Goal: Information Seeking & Learning: Learn about a topic

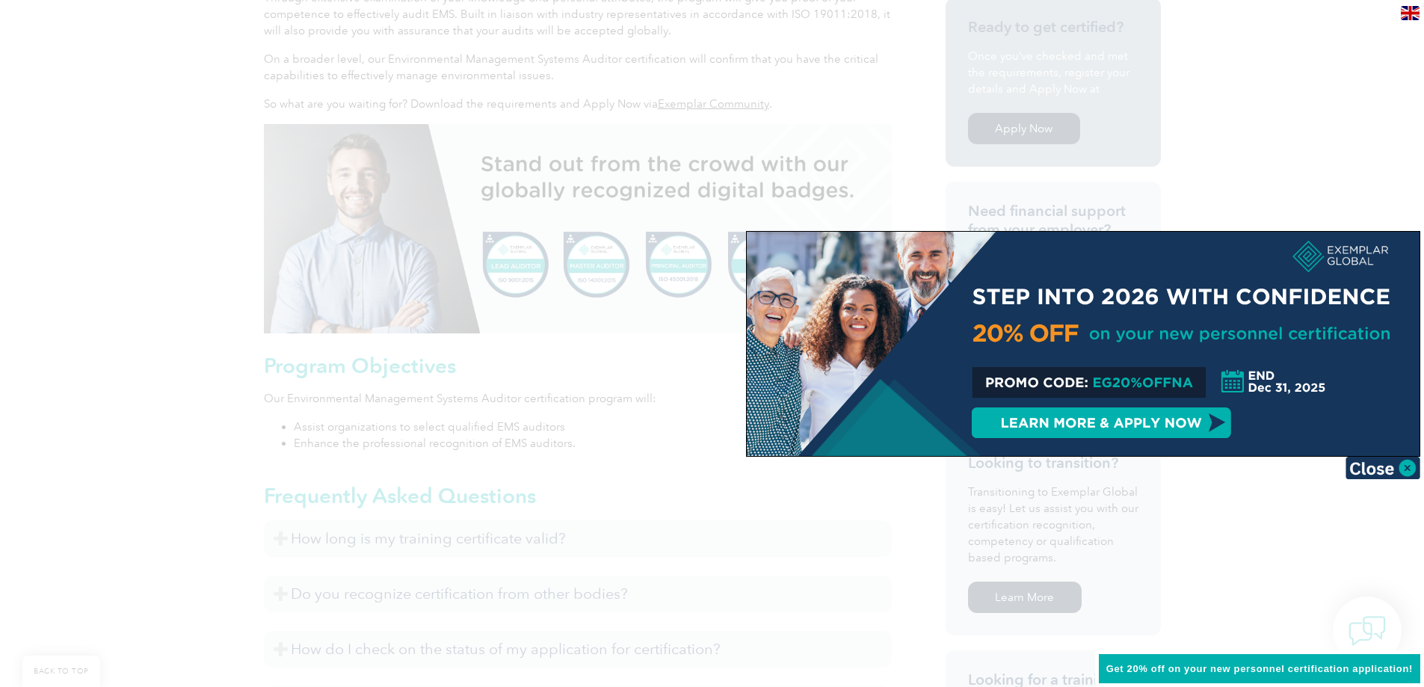
scroll to position [523, 0]
click at [1370, 470] on img at bounding box center [1382, 468] width 75 height 22
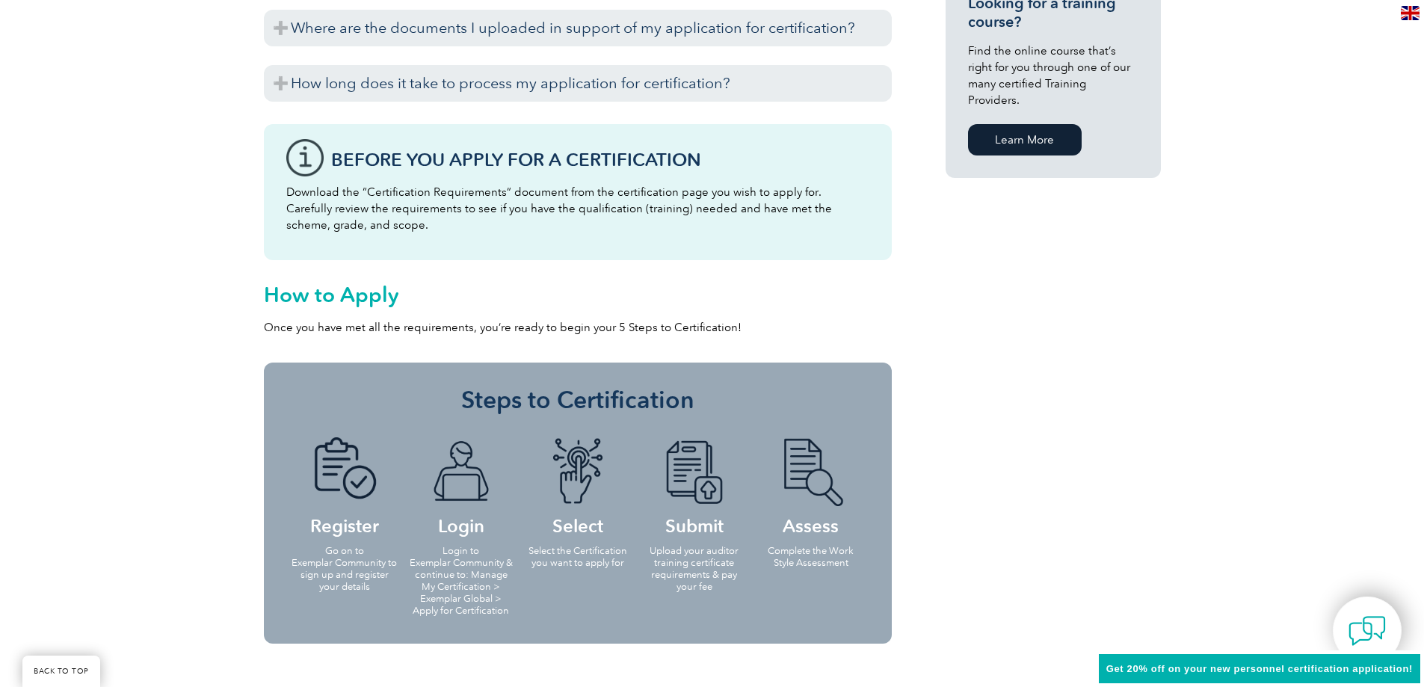
scroll to position [971, 0]
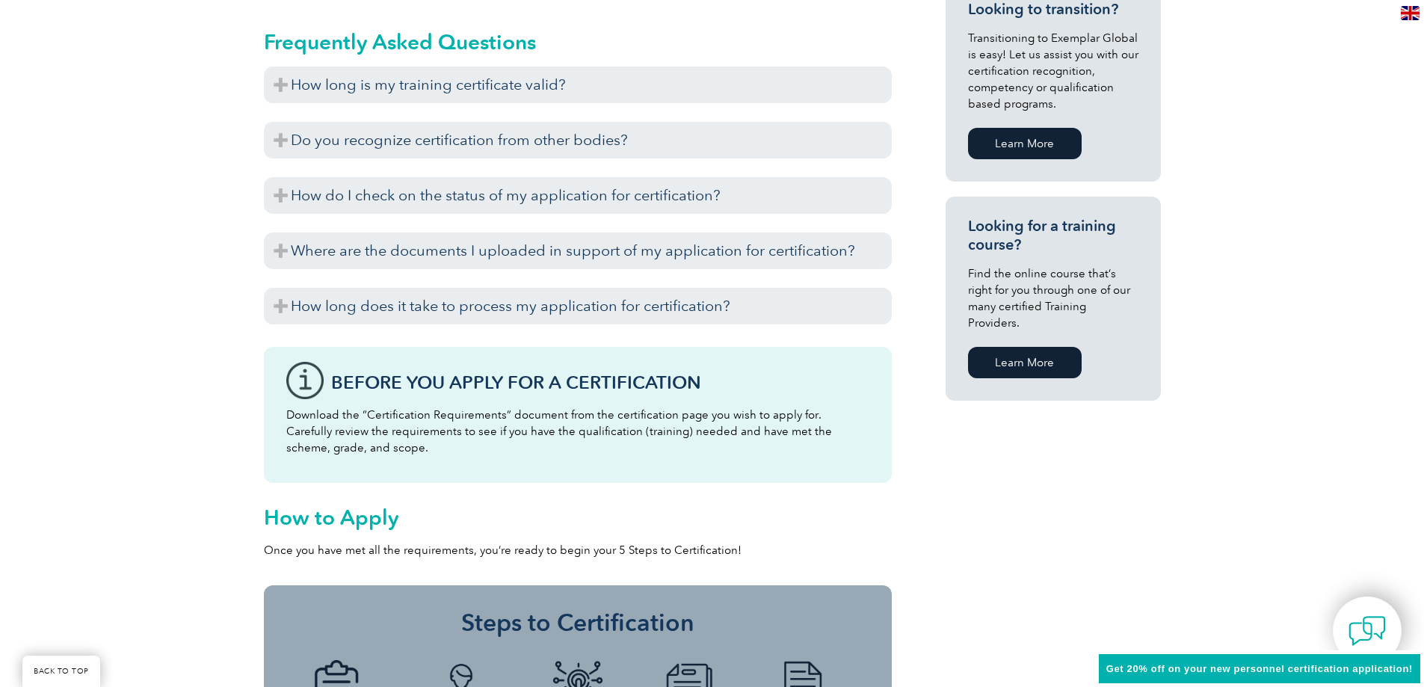
click at [1034, 347] on link "Learn More" at bounding box center [1025, 362] width 114 height 31
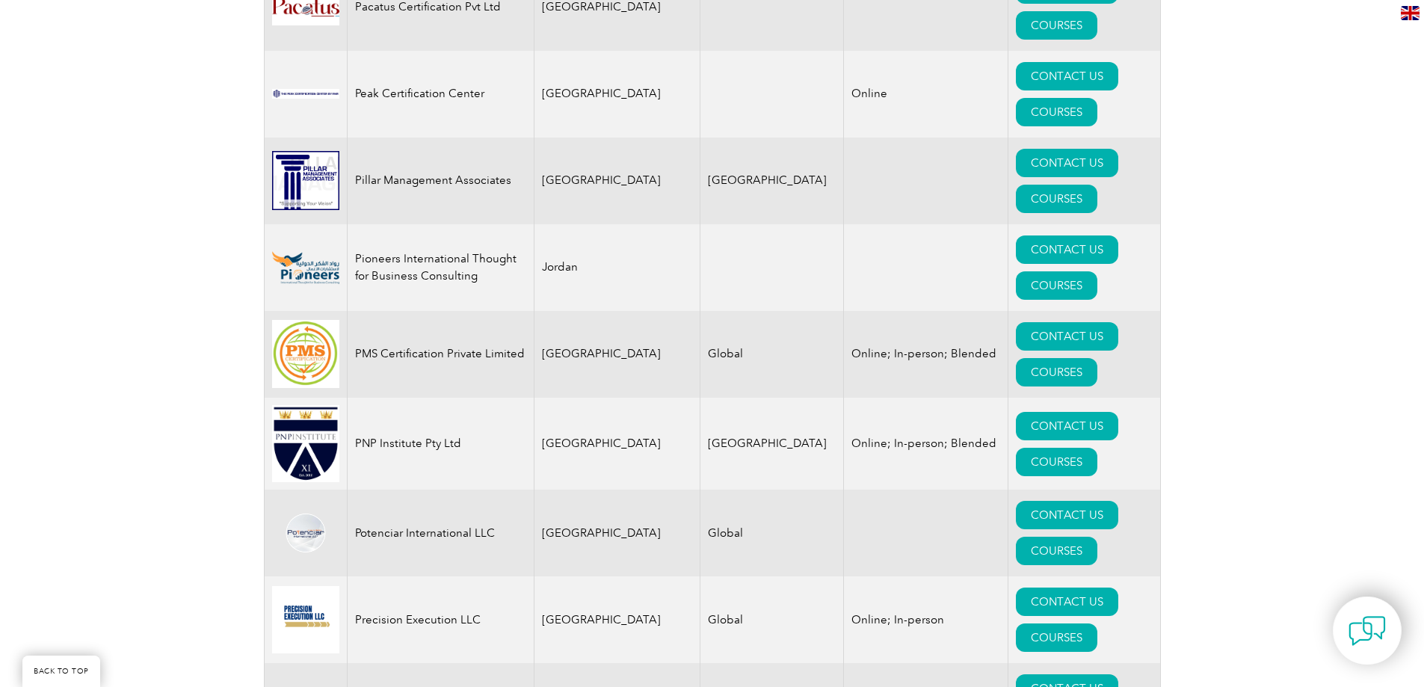
scroll to position [18084, 0]
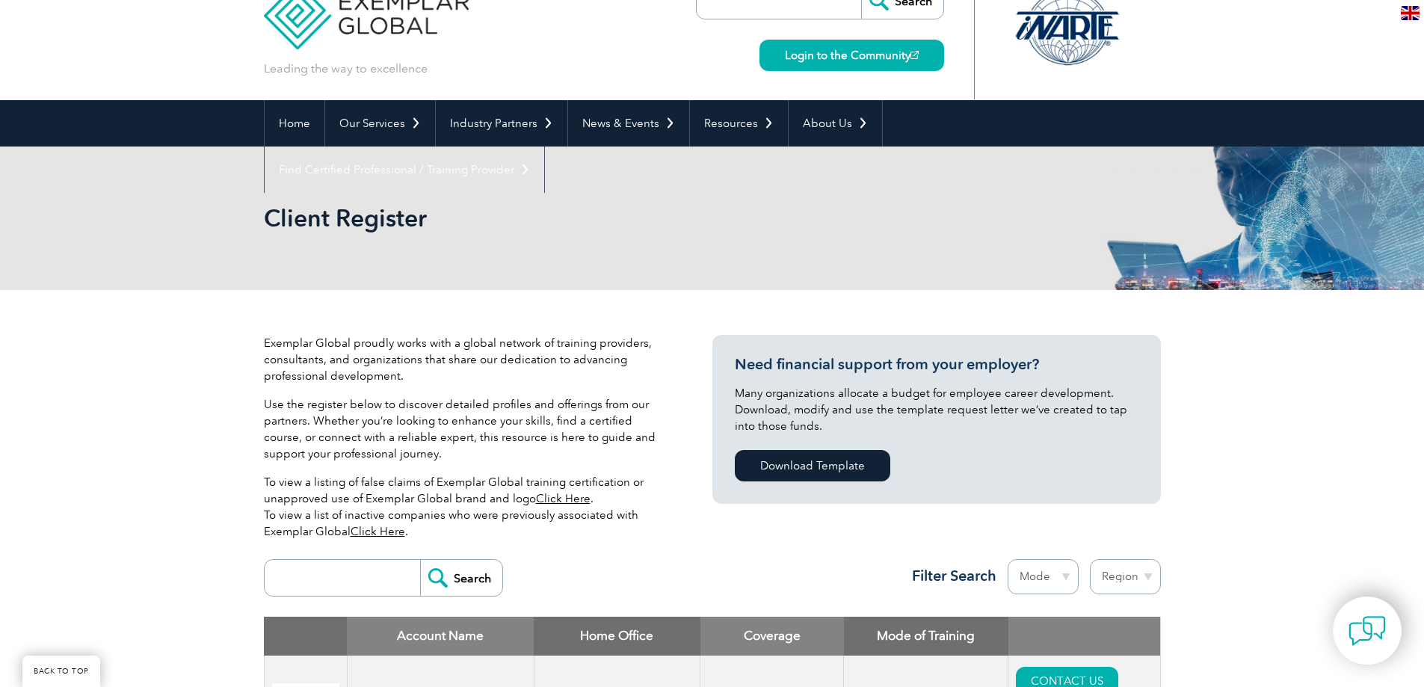
scroll to position [15416, 0]
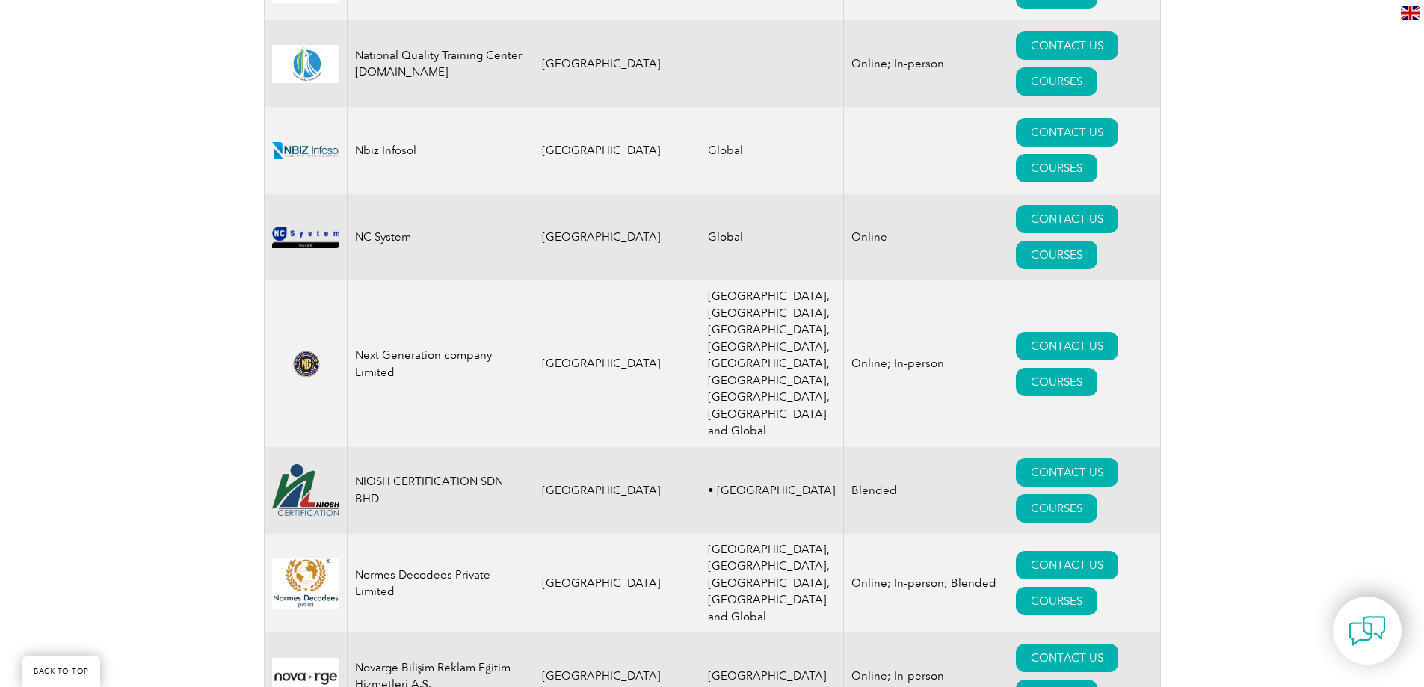
scroll to position [14486, 0]
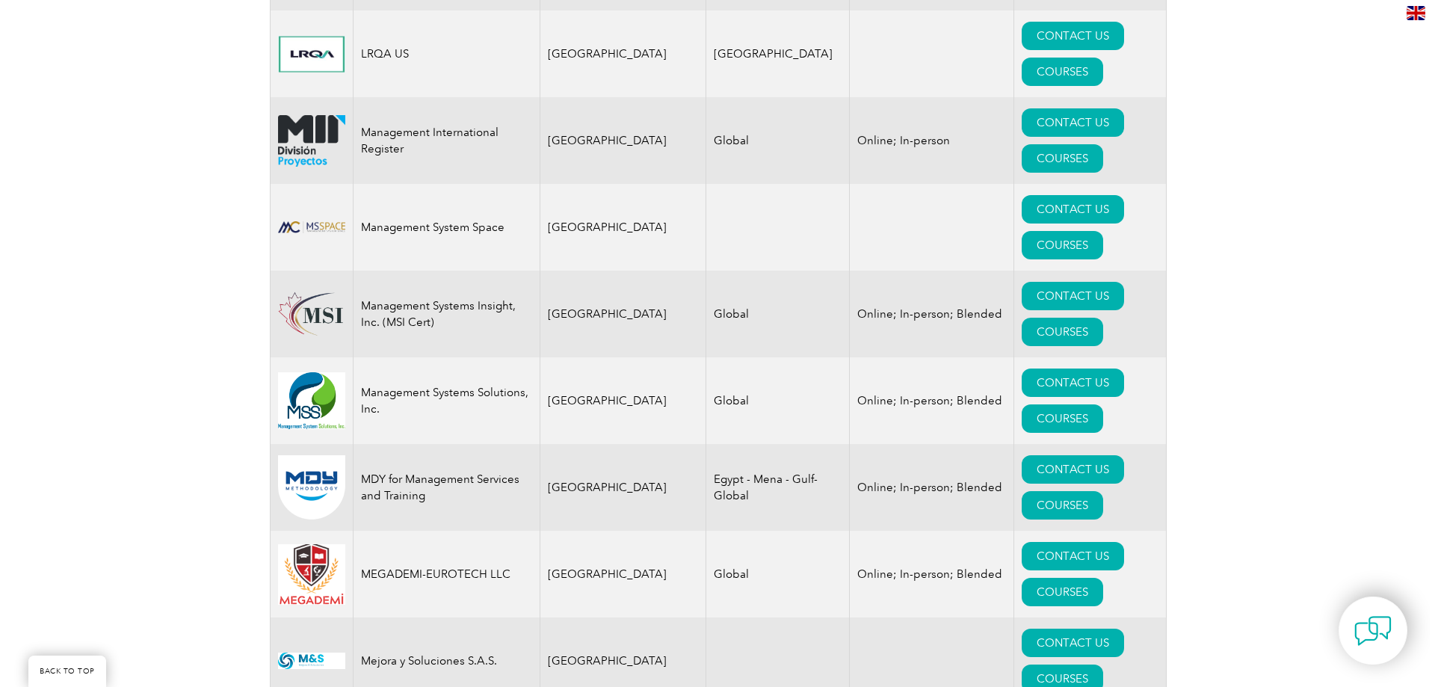
scroll to position [15416, 0]
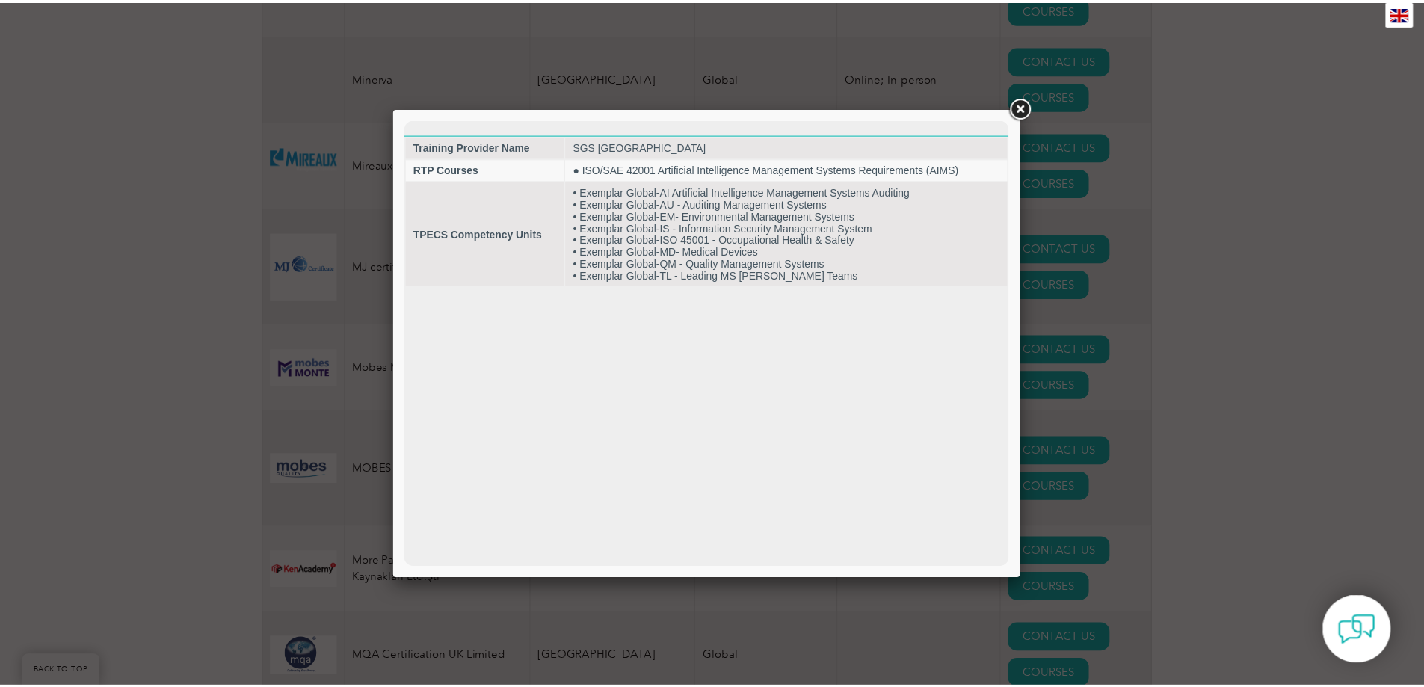
scroll to position [0, 0]
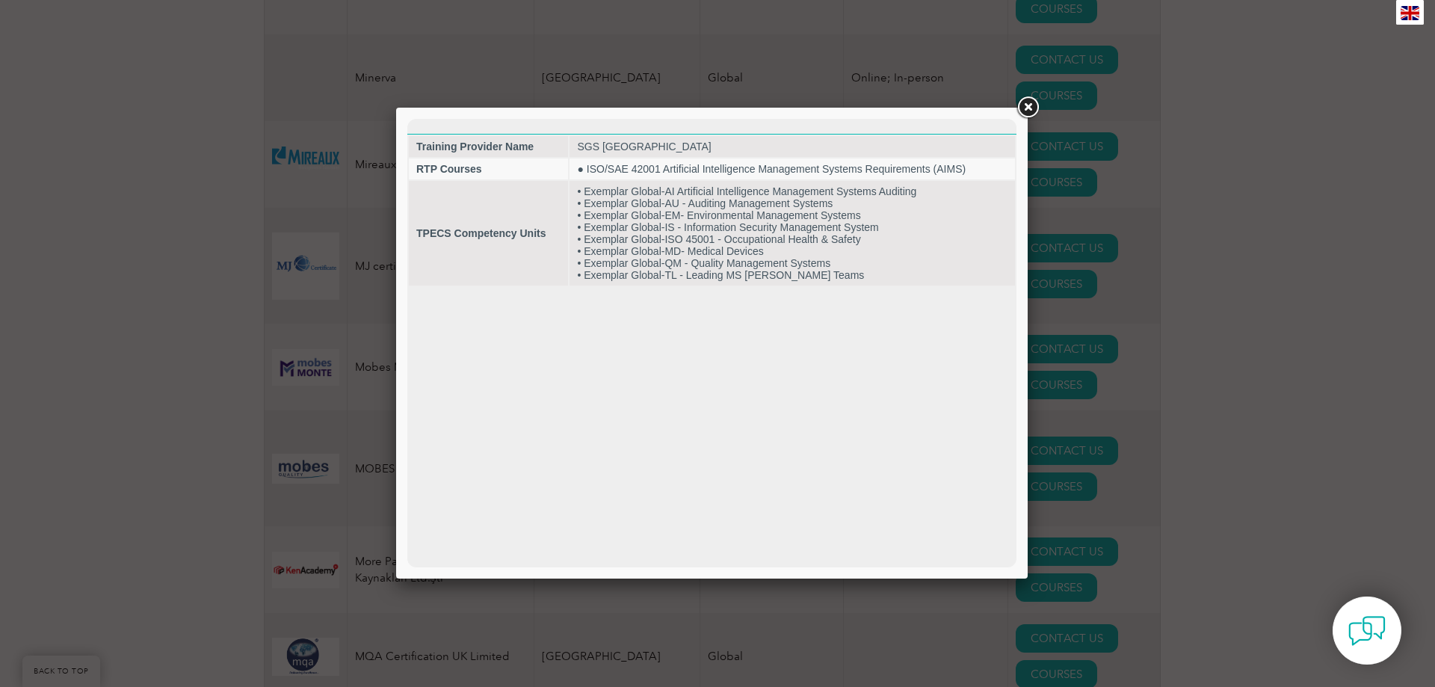
click at [1032, 101] on link at bounding box center [1027, 107] width 27 height 27
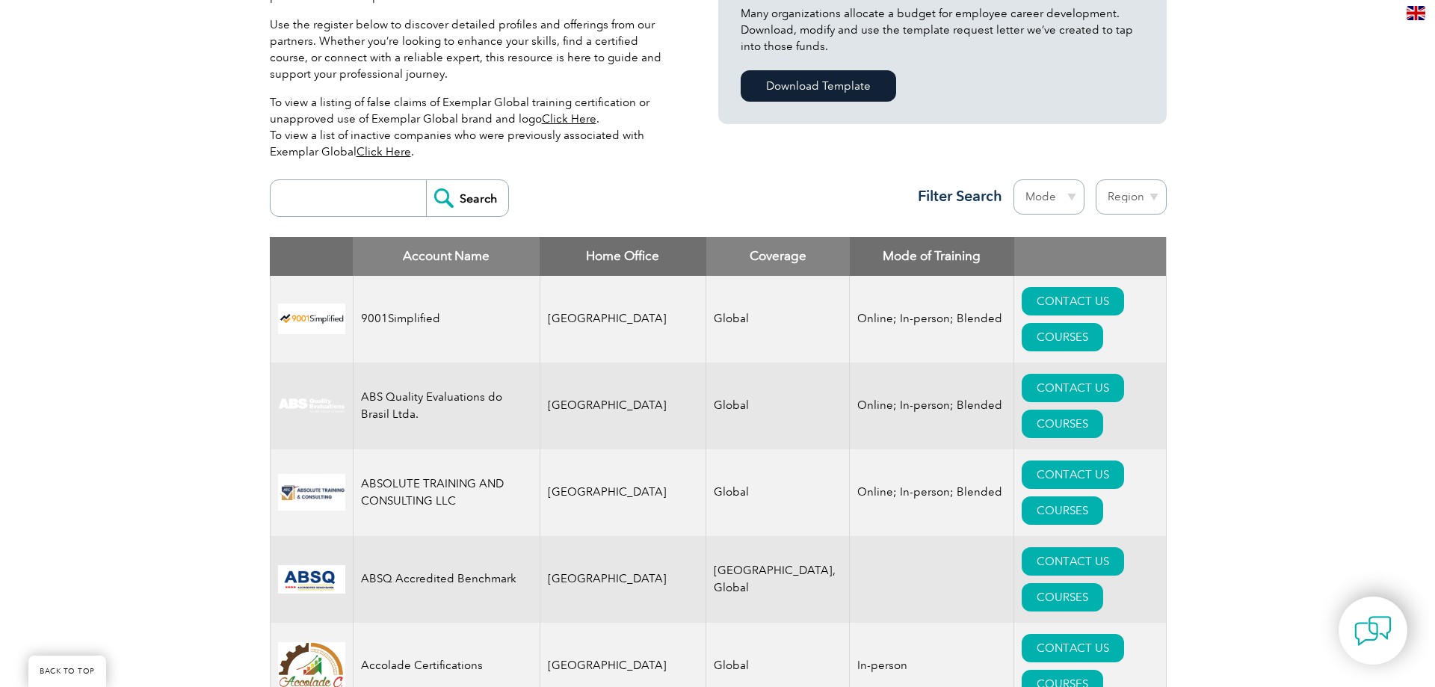
scroll to position [2995, 0]
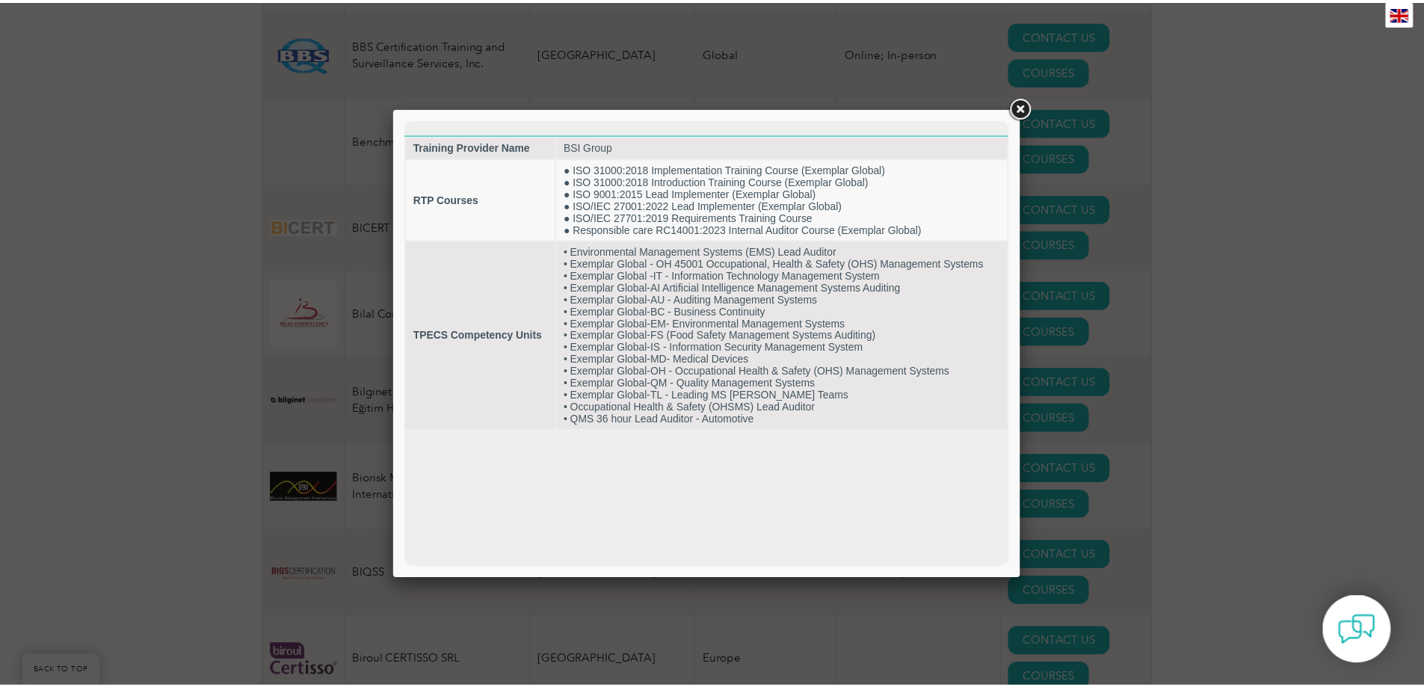
scroll to position [0, 0]
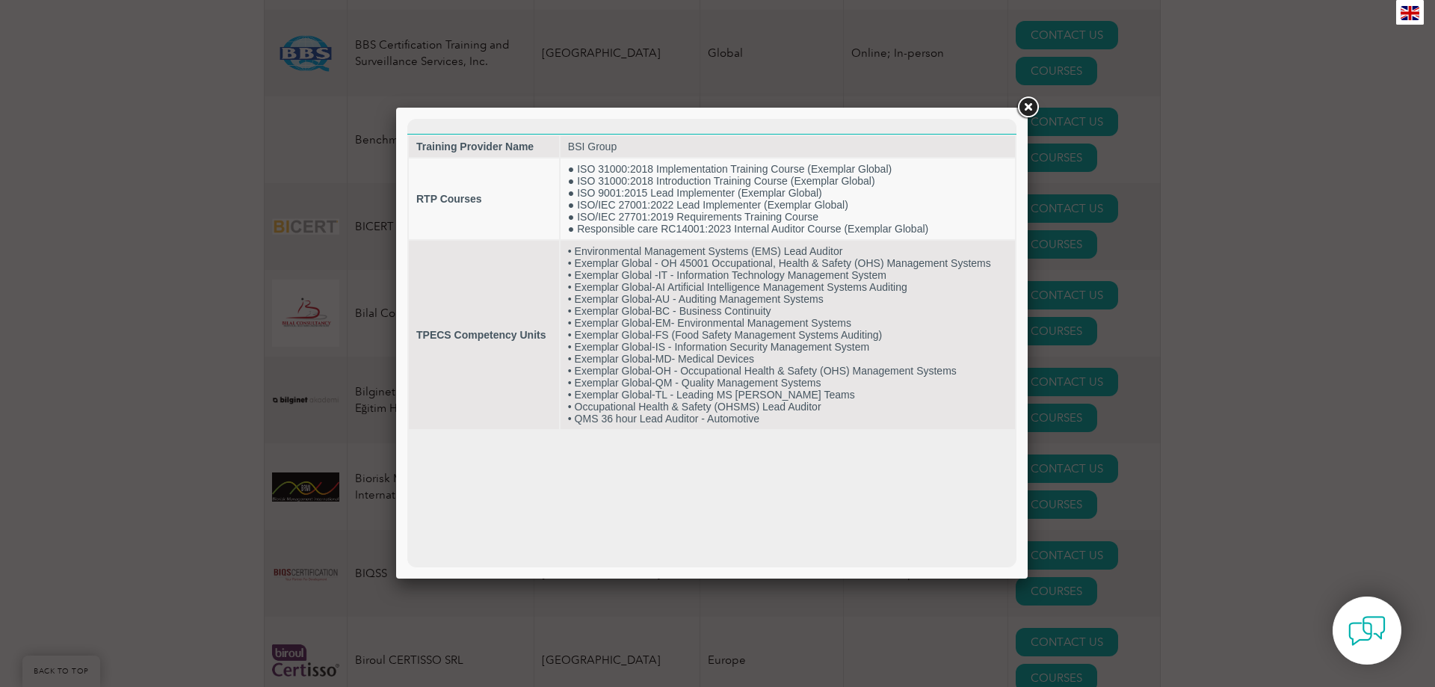
click at [1028, 108] on link at bounding box center [1027, 107] width 27 height 27
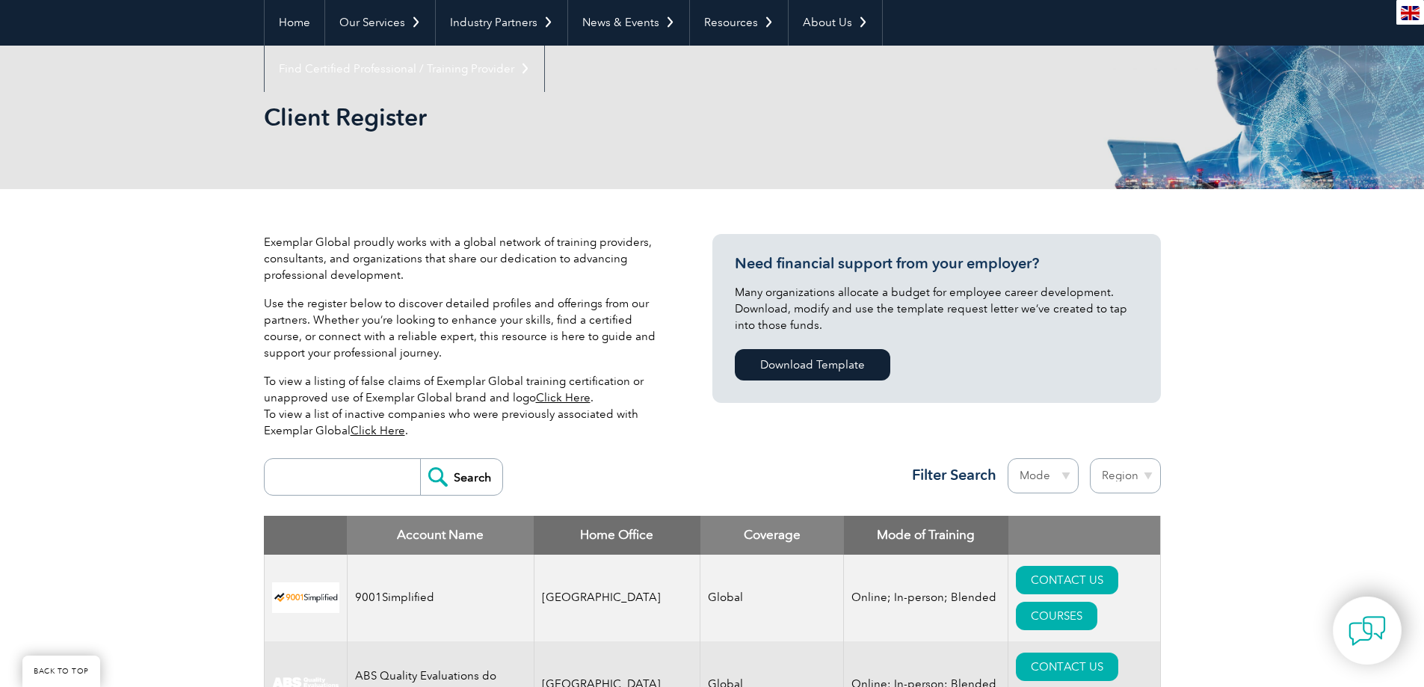
scroll to position [299, 0]
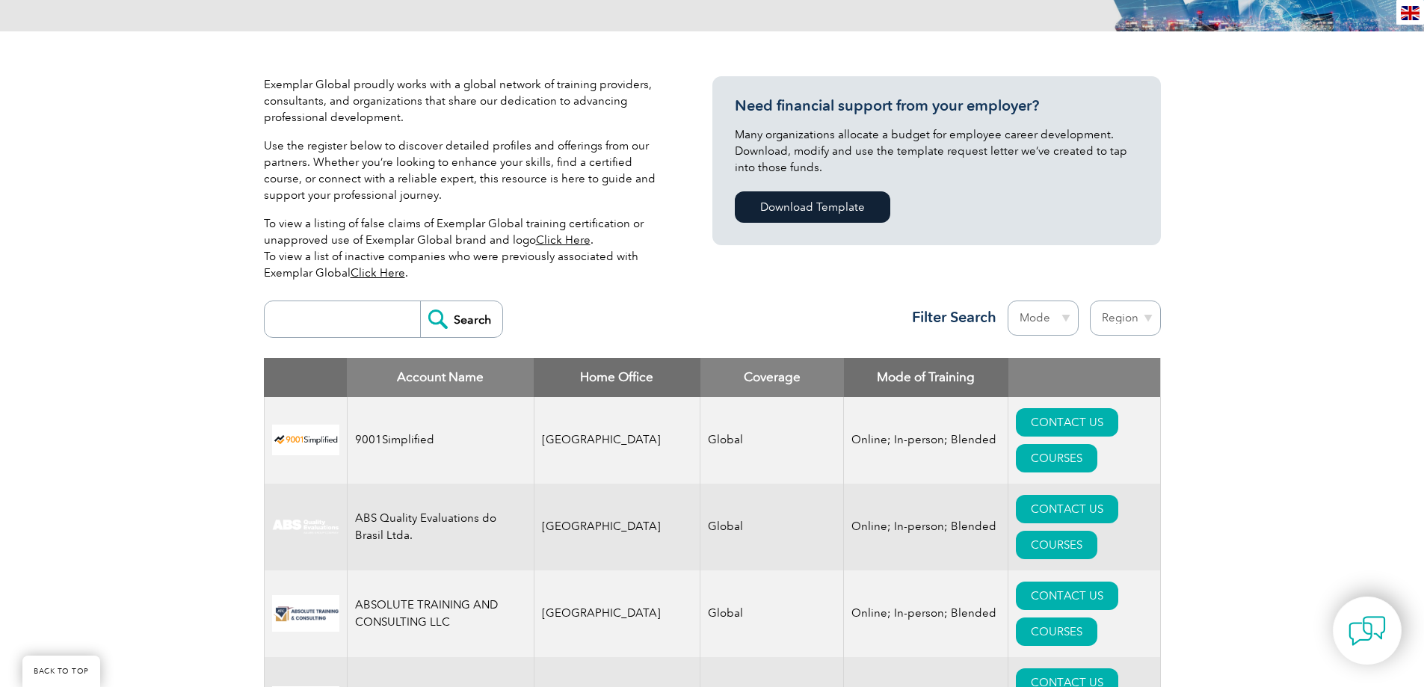
click at [327, 323] on input "search" at bounding box center [346, 319] width 148 height 36
type input "ISO 14001"
click at [420, 301] on input "Search" at bounding box center [461, 319] width 82 height 36
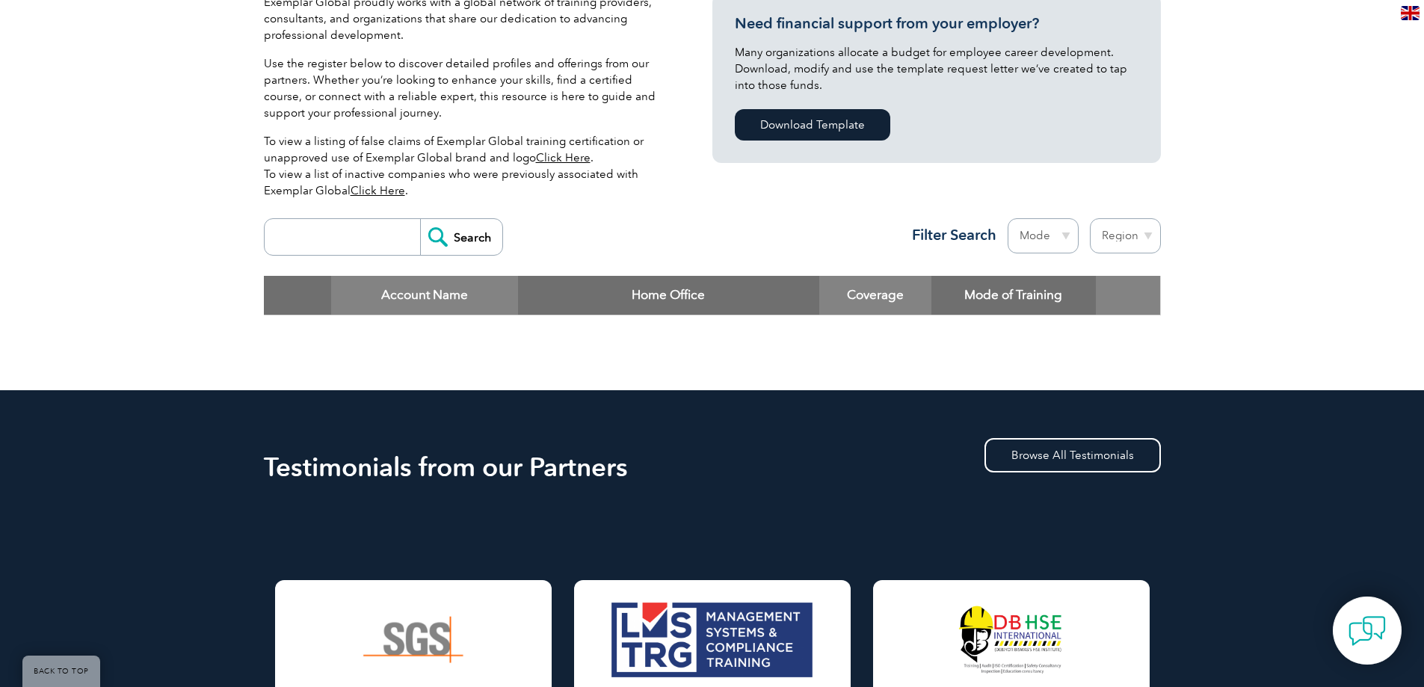
scroll to position [374, 0]
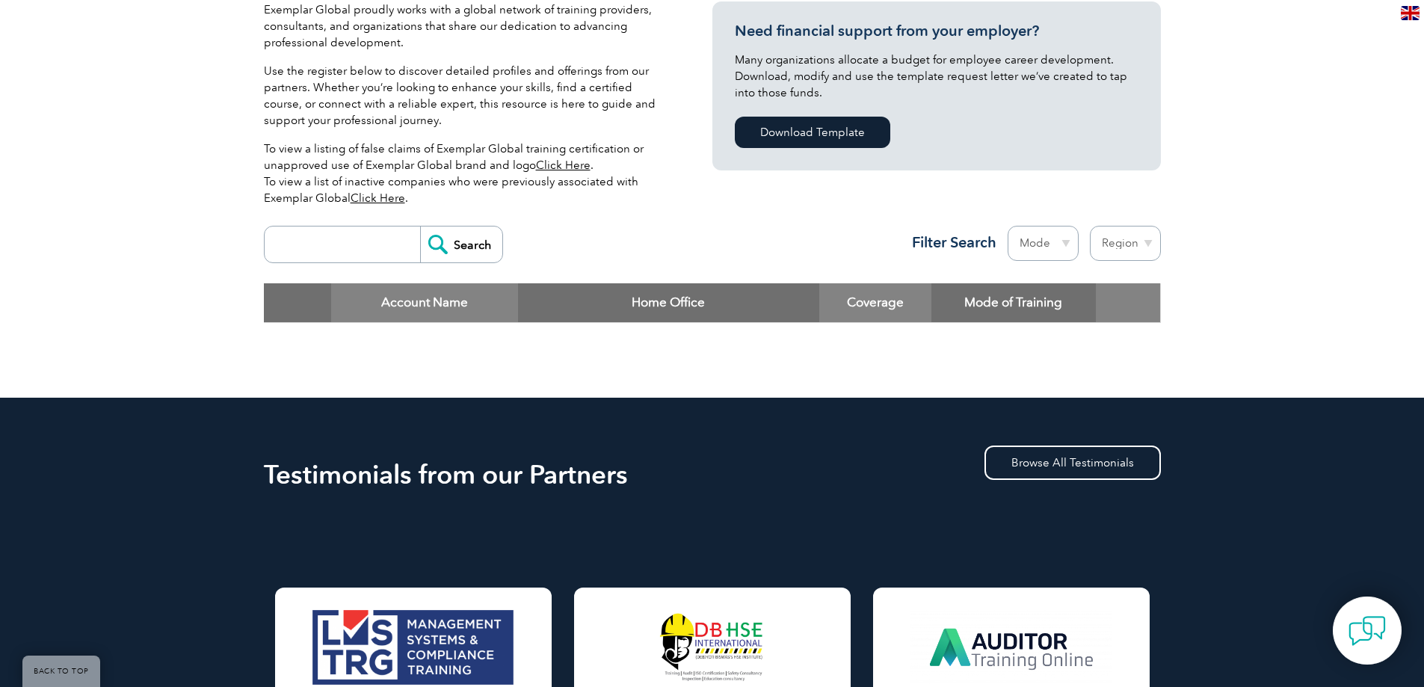
click at [330, 250] on input "search" at bounding box center [346, 244] width 148 height 36
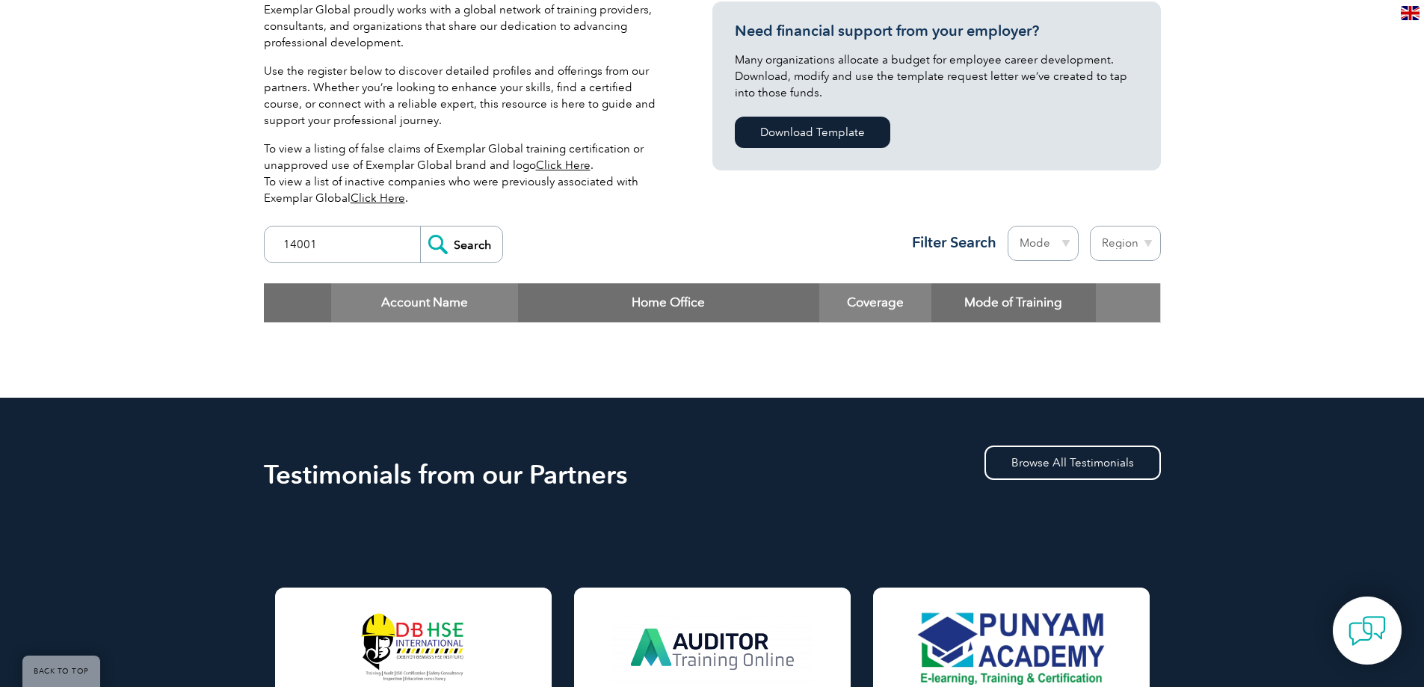
type input "14001"
click at [420, 226] on input "Search" at bounding box center [461, 244] width 82 height 36
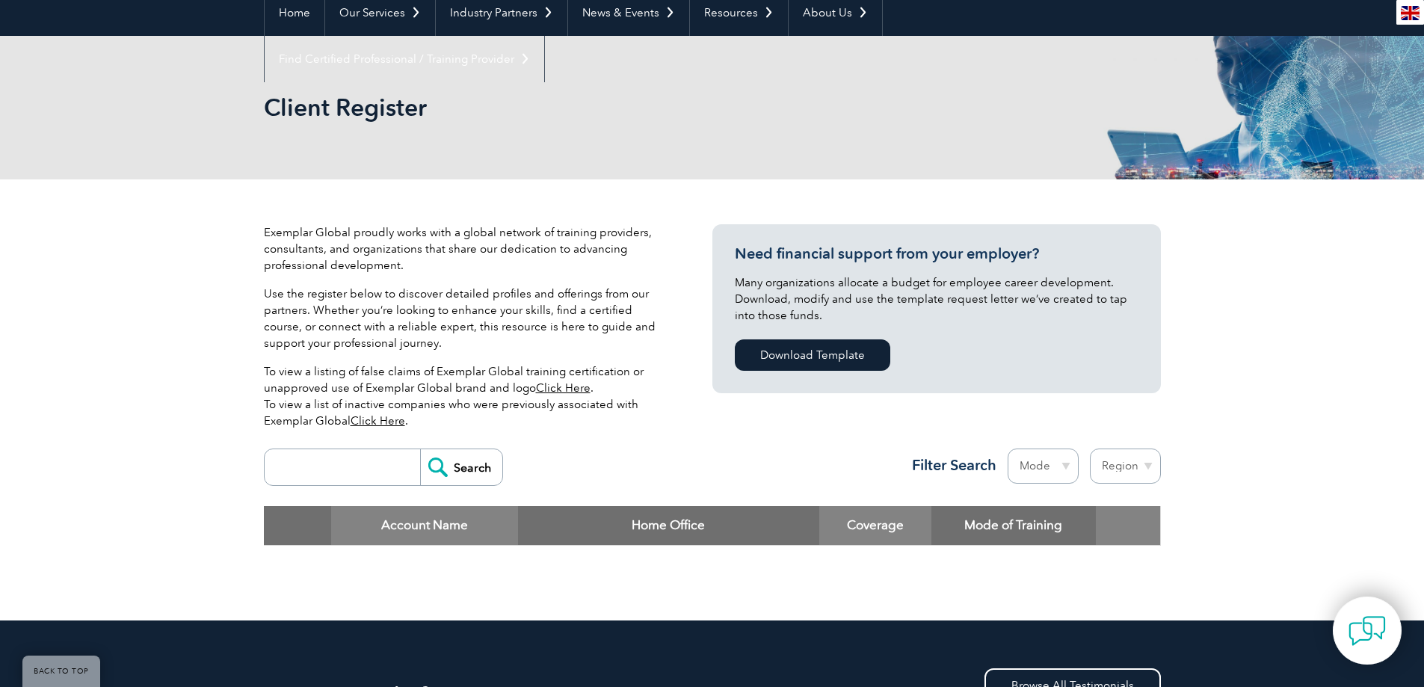
scroll to position [149, 0]
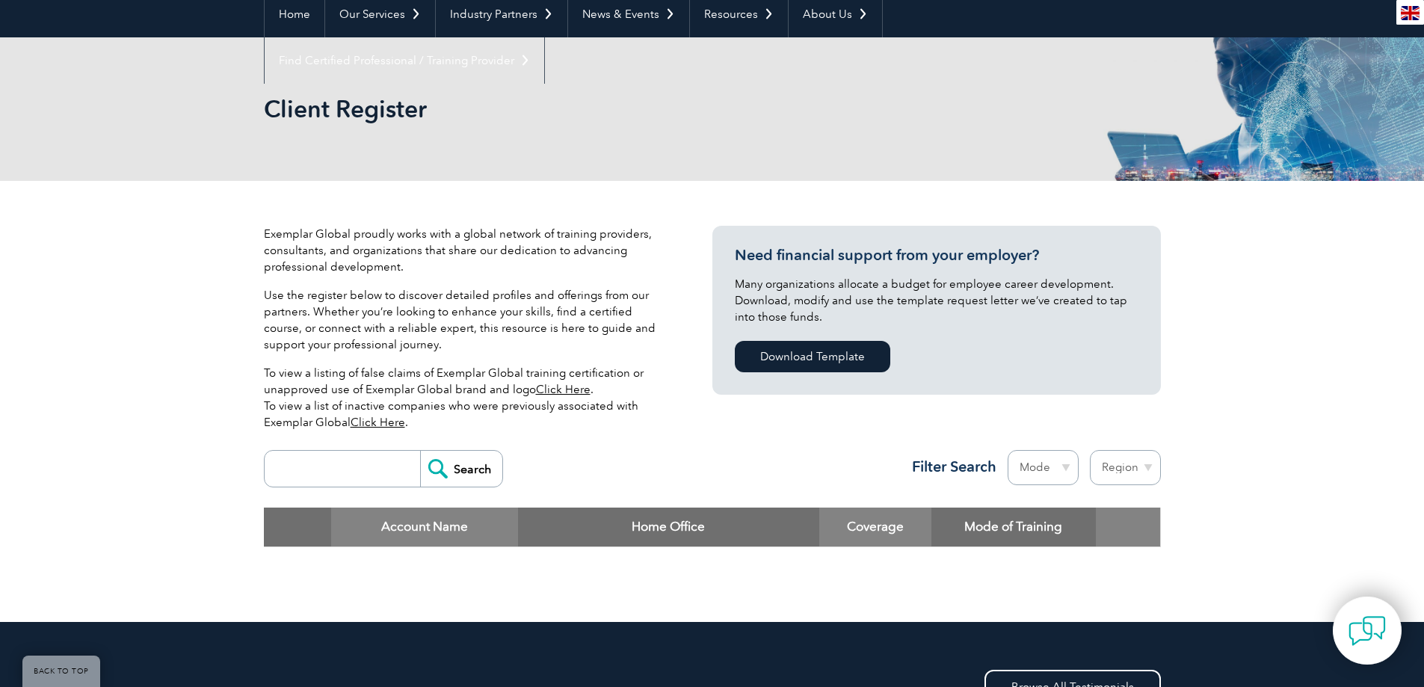
click at [557, 392] on link "Click Here" at bounding box center [563, 389] width 55 height 13
click at [368, 420] on link "Click Here" at bounding box center [377, 421] width 55 height 13
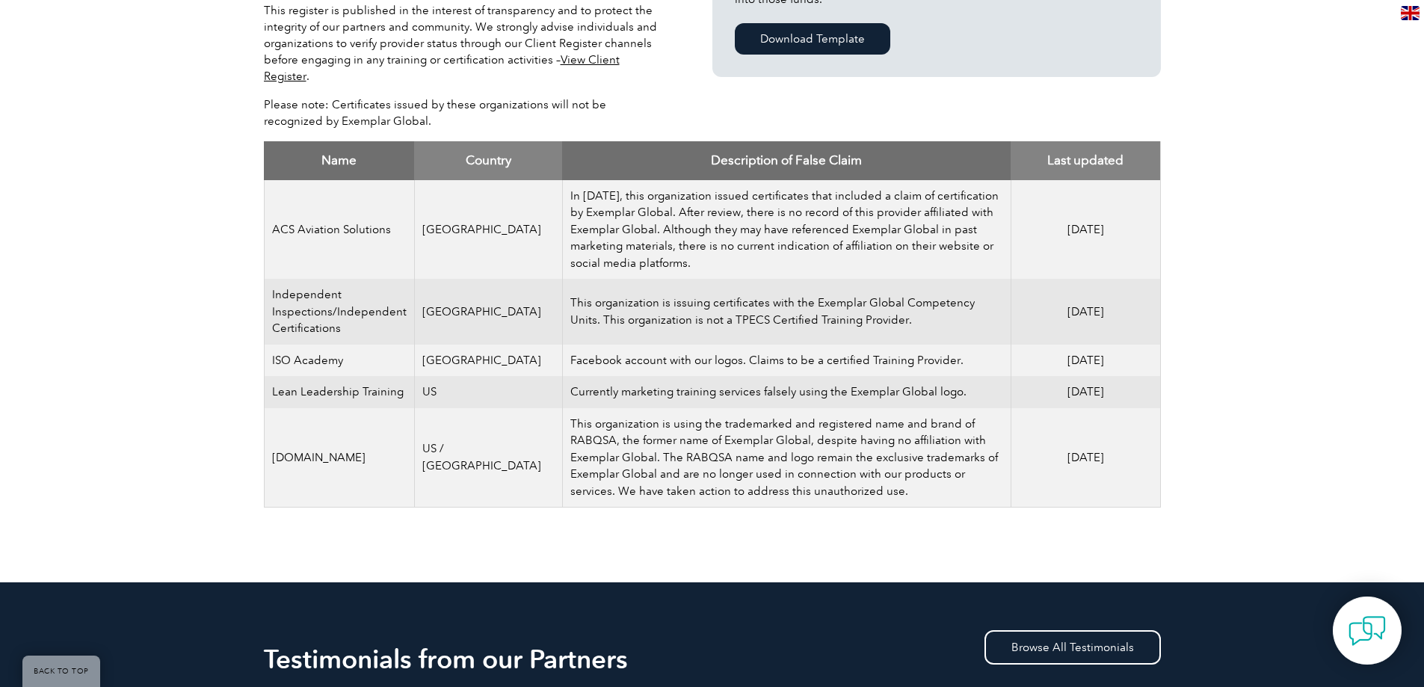
scroll to position [673, 0]
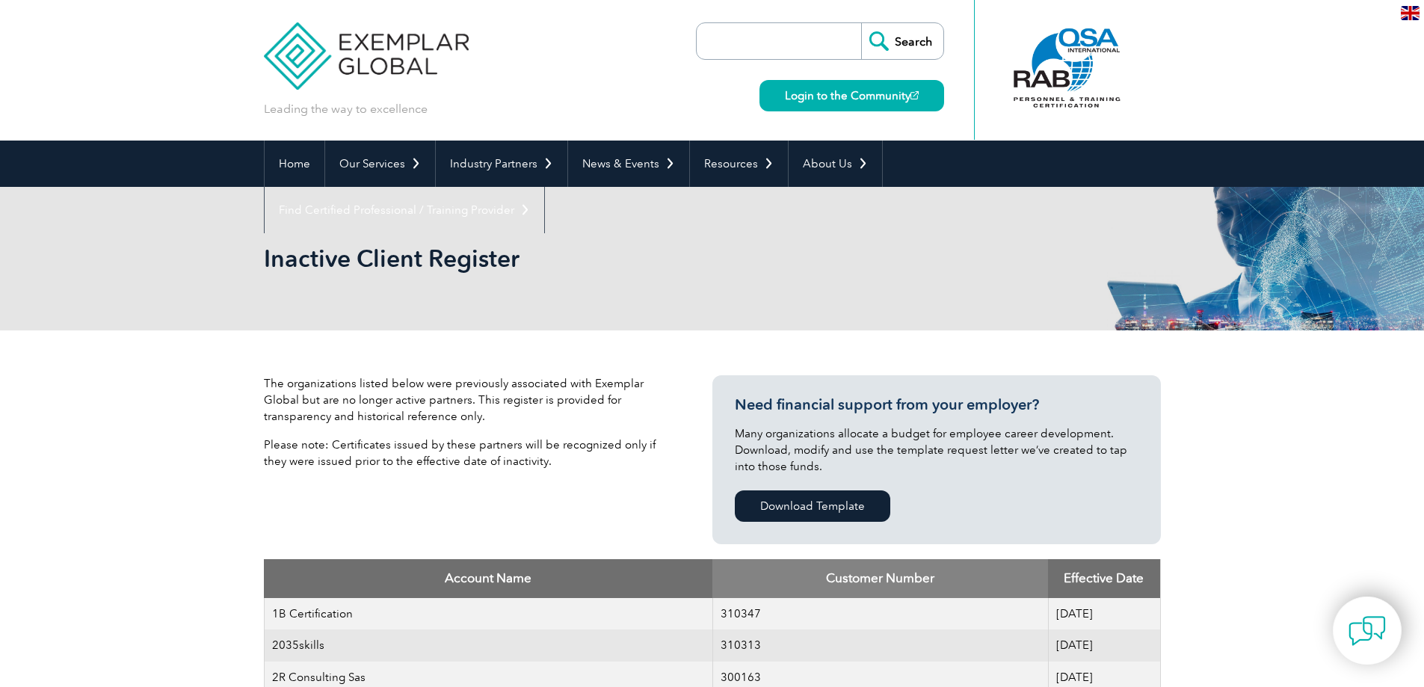
click at [725, 40] on input "search" at bounding box center [782, 41] width 157 height 36
type input "ISO 14001"
click at [861, 23] on input "Search" at bounding box center [902, 41] width 82 height 36
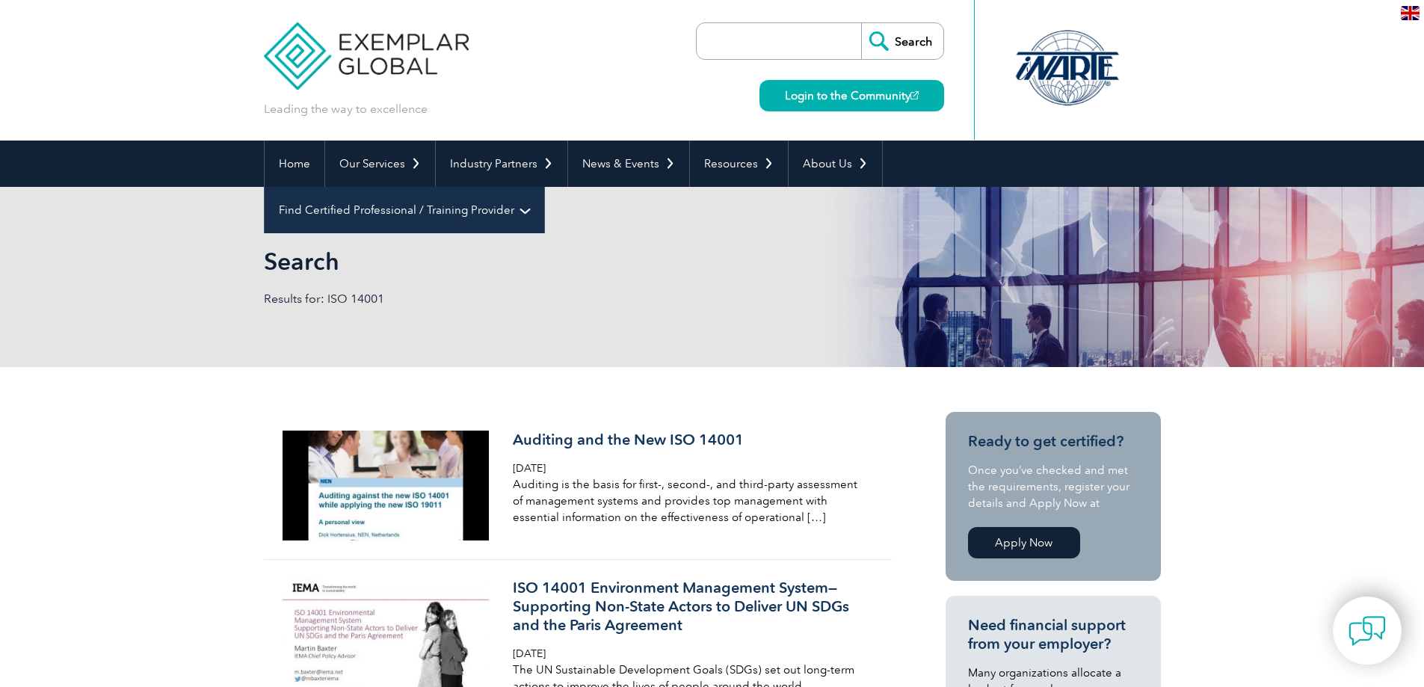
click at [544, 187] on link "Find Certified Professional / Training Provider" at bounding box center [404, 210] width 279 height 46
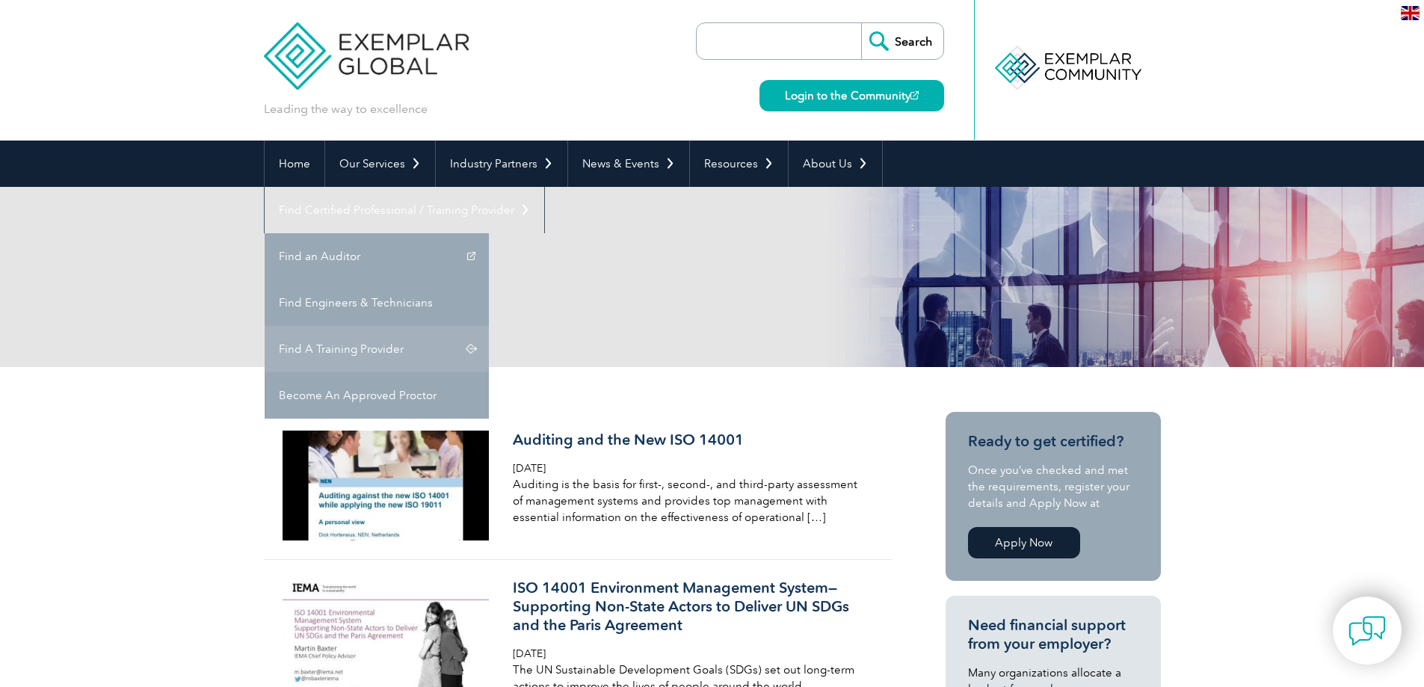
click at [489, 326] on link "Find A Training Provider" at bounding box center [377, 349] width 224 height 46
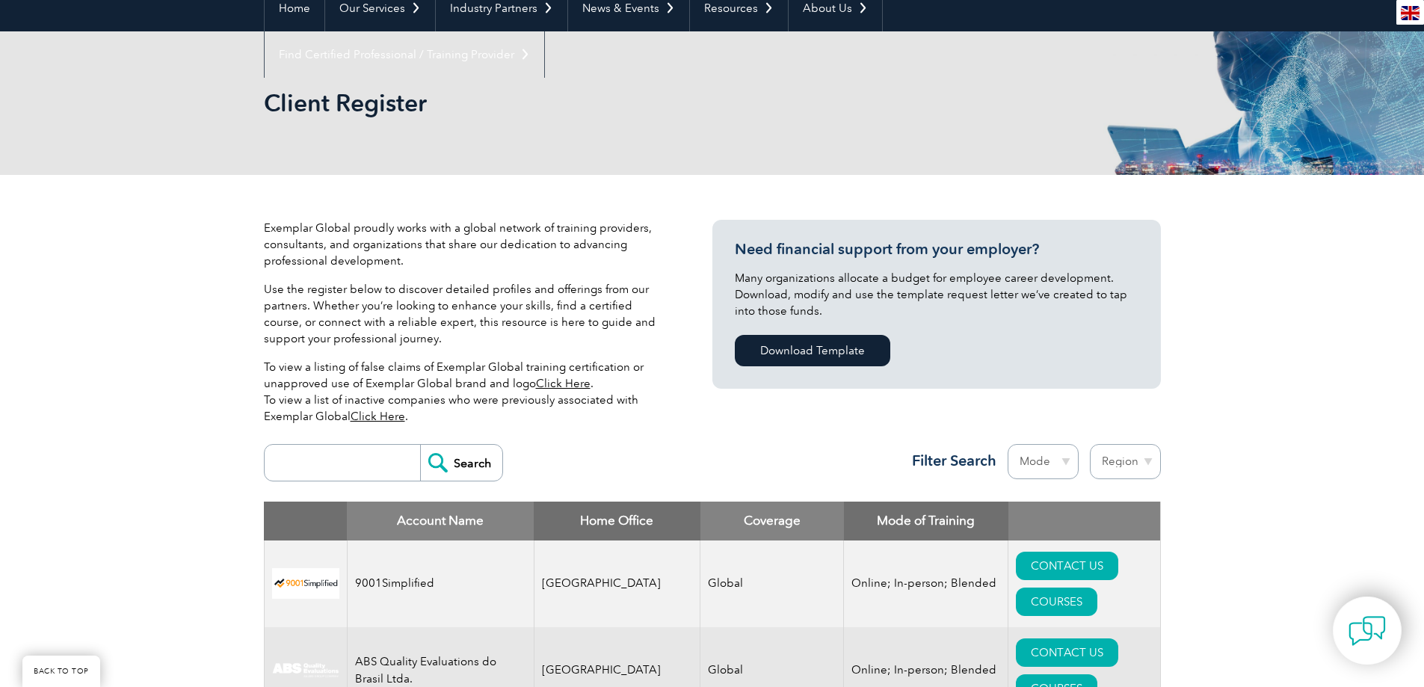
scroll to position [299, 0]
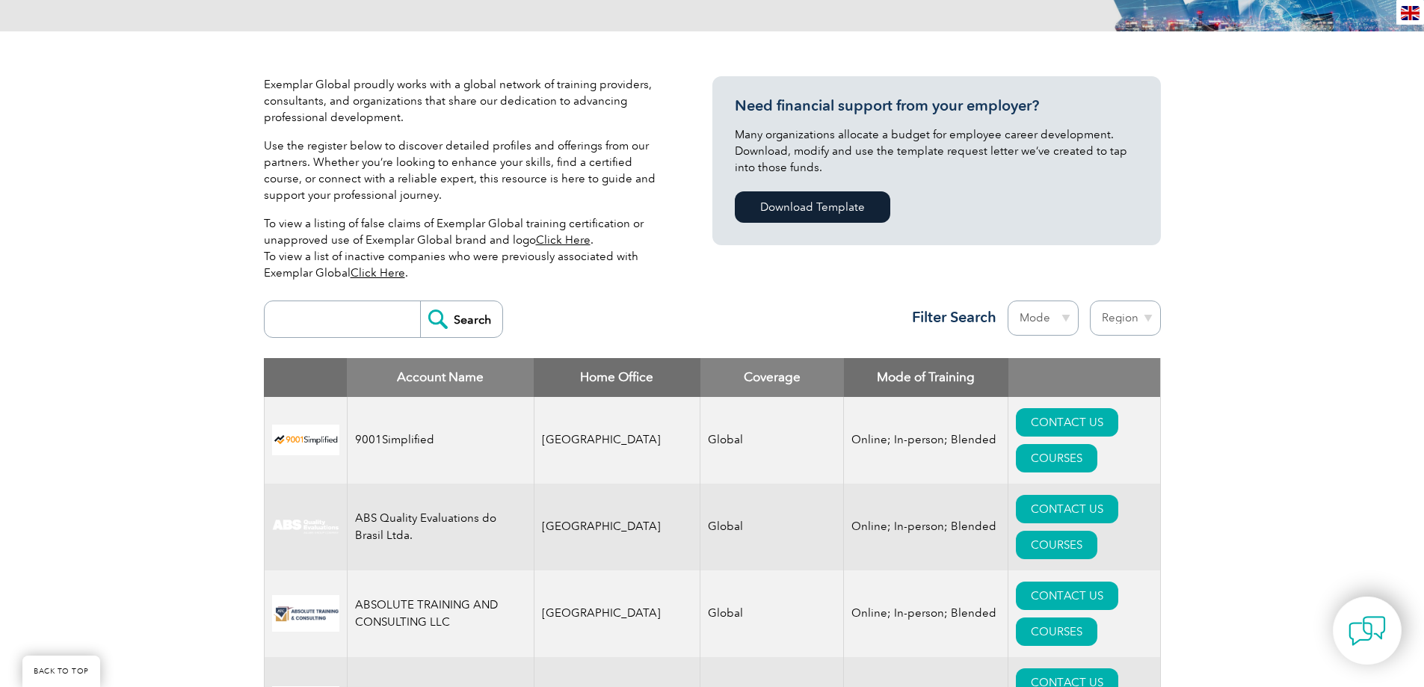
click at [1057, 323] on select "Mode Online In-person Blended" at bounding box center [1042, 317] width 71 height 35
click at [679, 298] on div "Search Region Australia Bahrain Bangladesh Brazil Canada Colombia Dominican Rep…" at bounding box center [712, 325] width 897 height 65
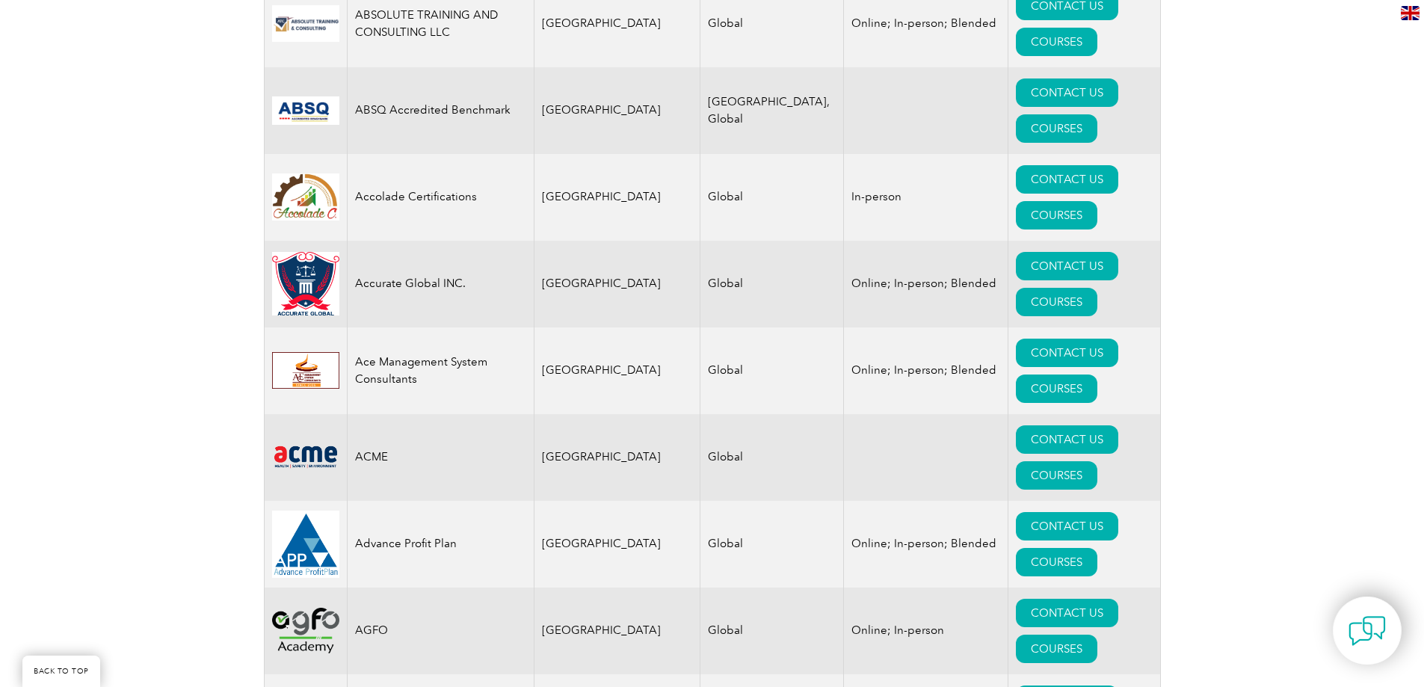
scroll to position [0, 0]
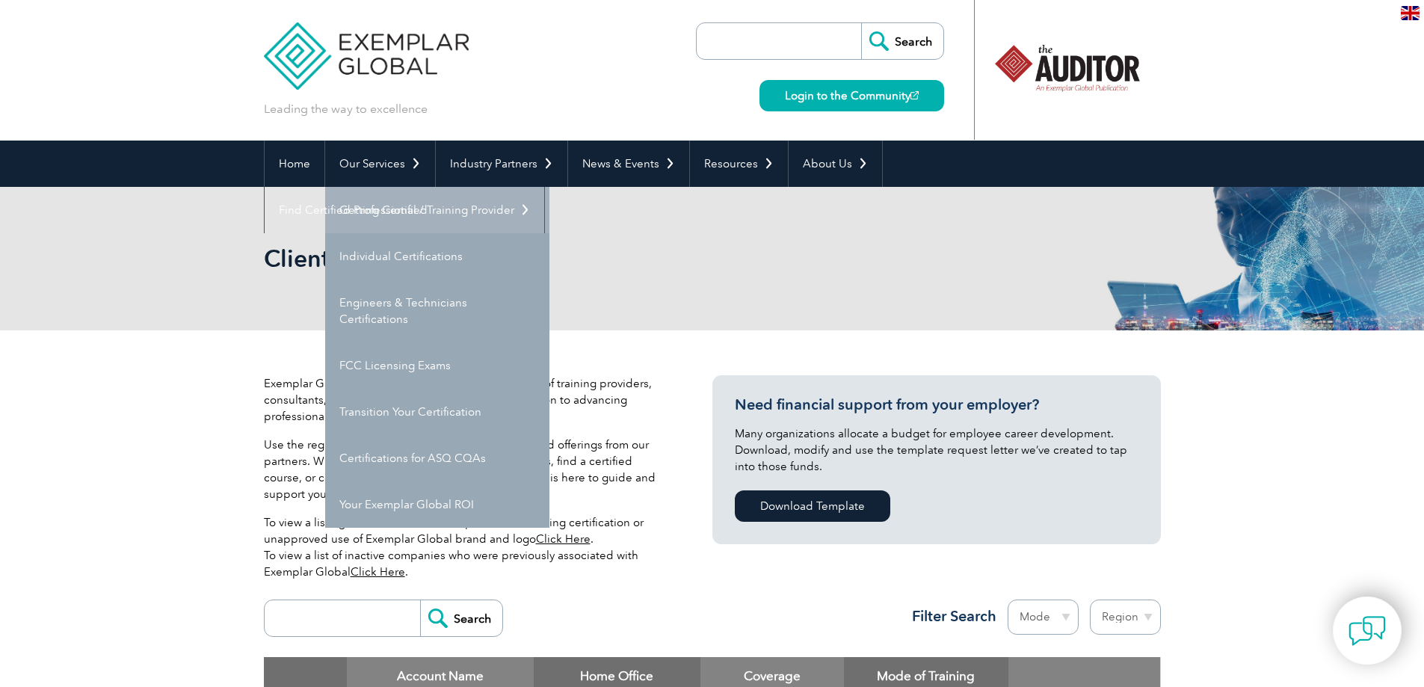
click at [416, 228] on link "Getting Certified" at bounding box center [437, 210] width 224 height 46
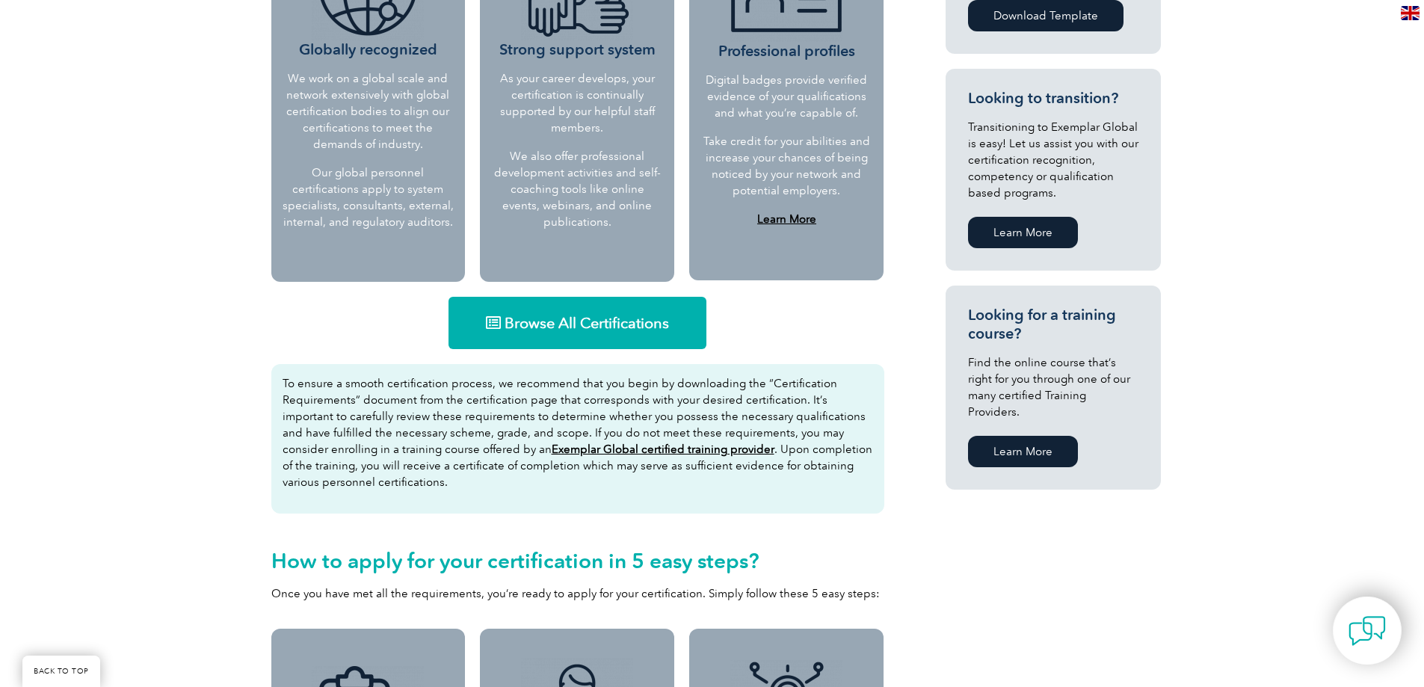
scroll to position [1121, 0]
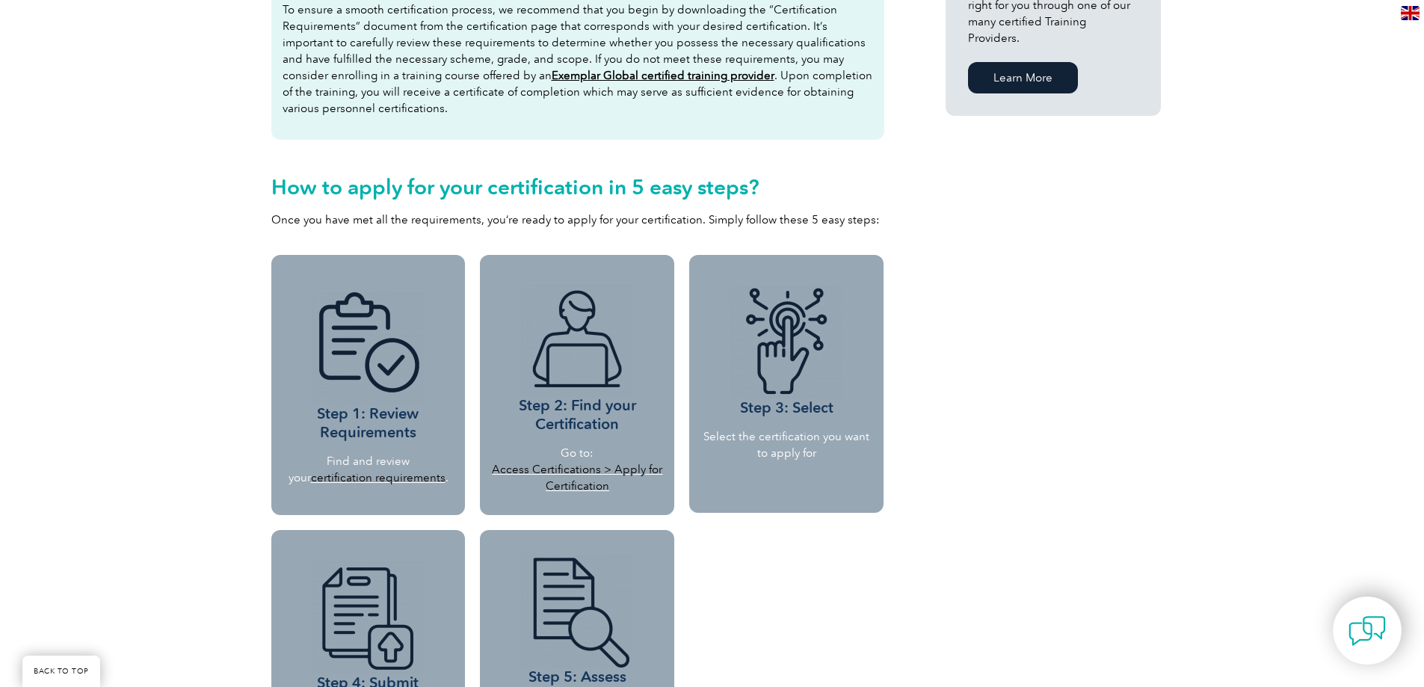
click at [354, 476] on link "certification requirements" at bounding box center [378, 477] width 135 height 13
